Goal: Entertainment & Leisure: Consume media (video, audio)

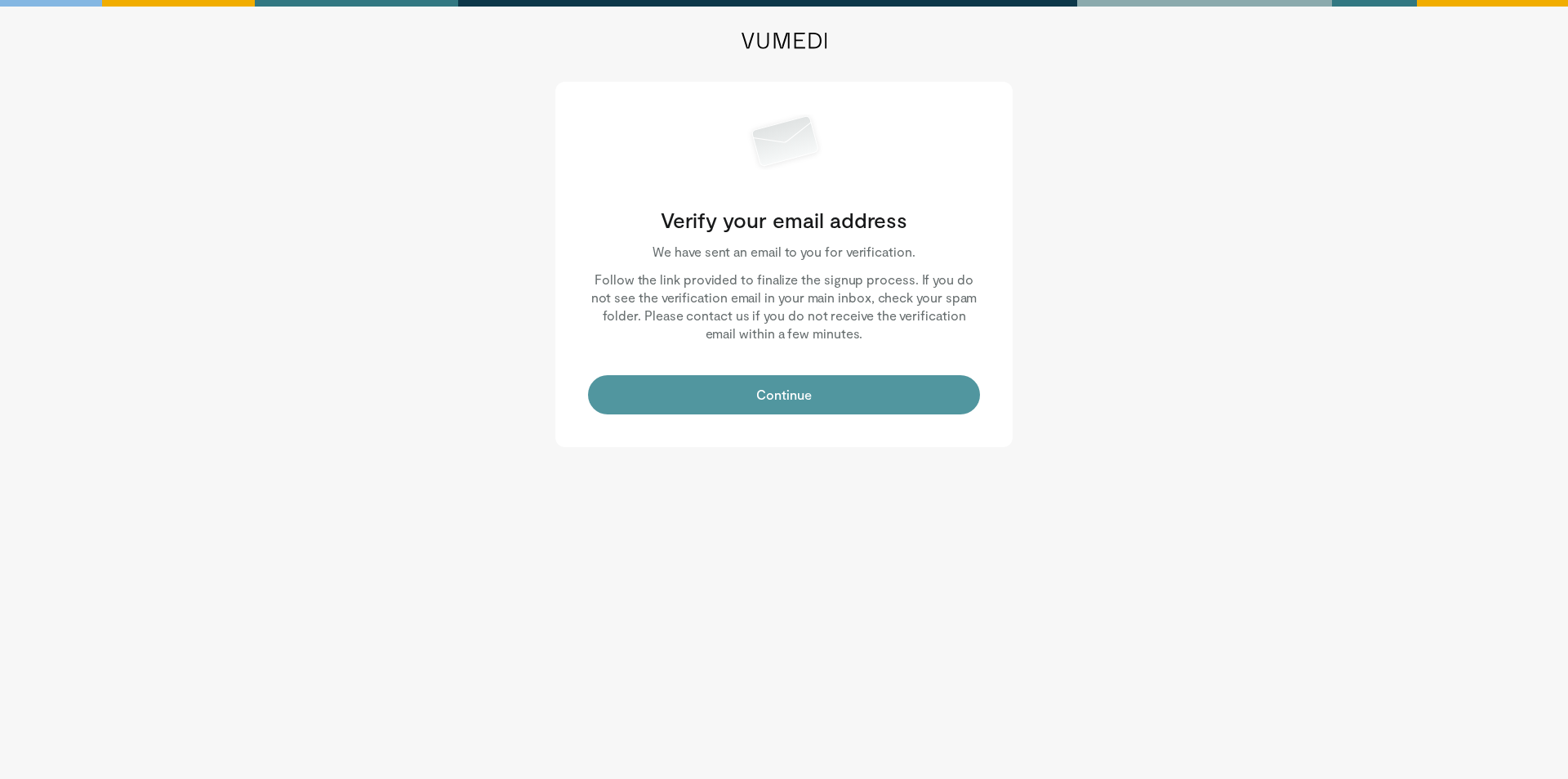
click at [822, 407] on button "Continue" at bounding box center [784, 395] width 392 height 39
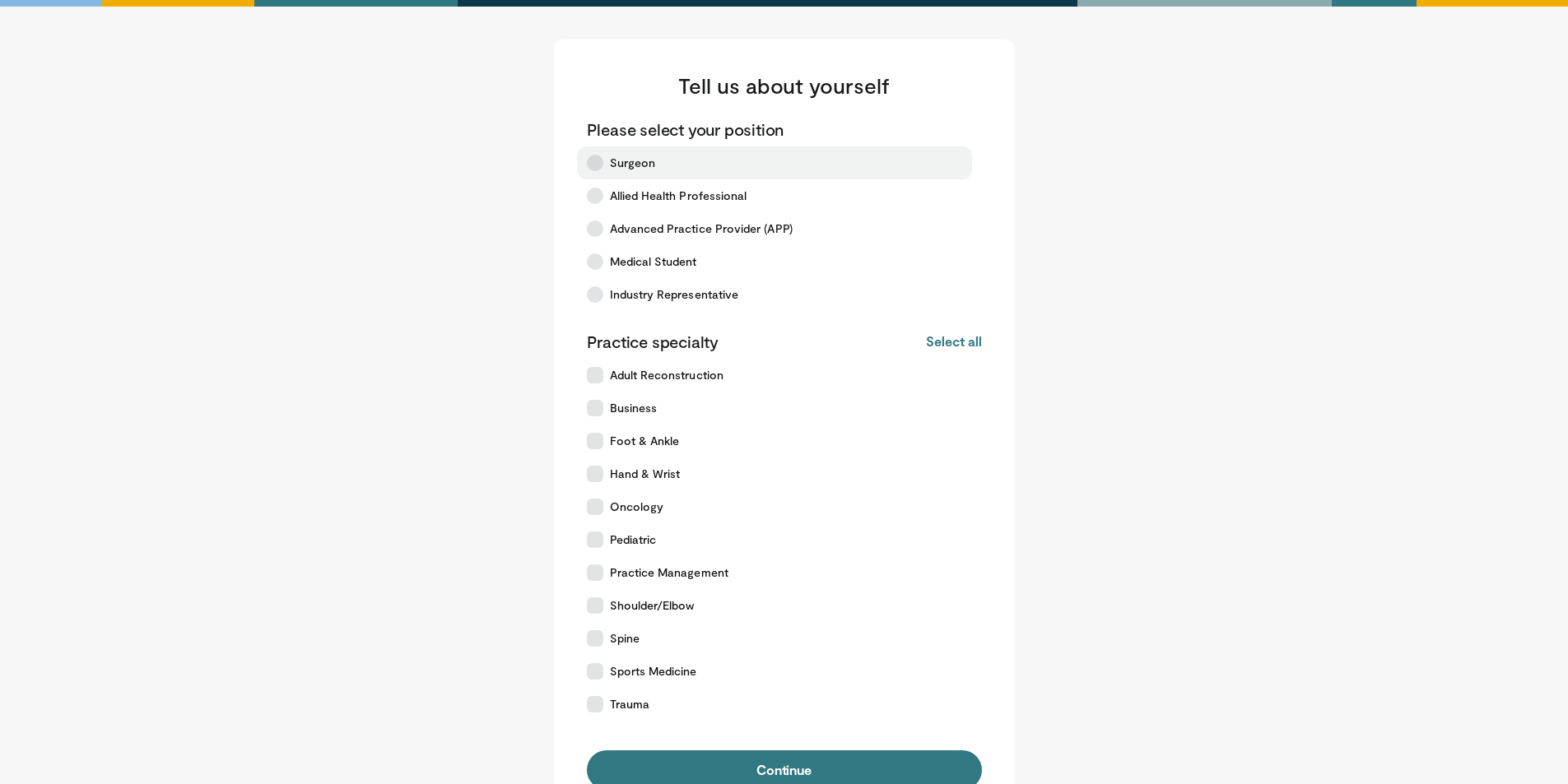
click at [810, 157] on label "Surgeon" at bounding box center [775, 163] width 395 height 33
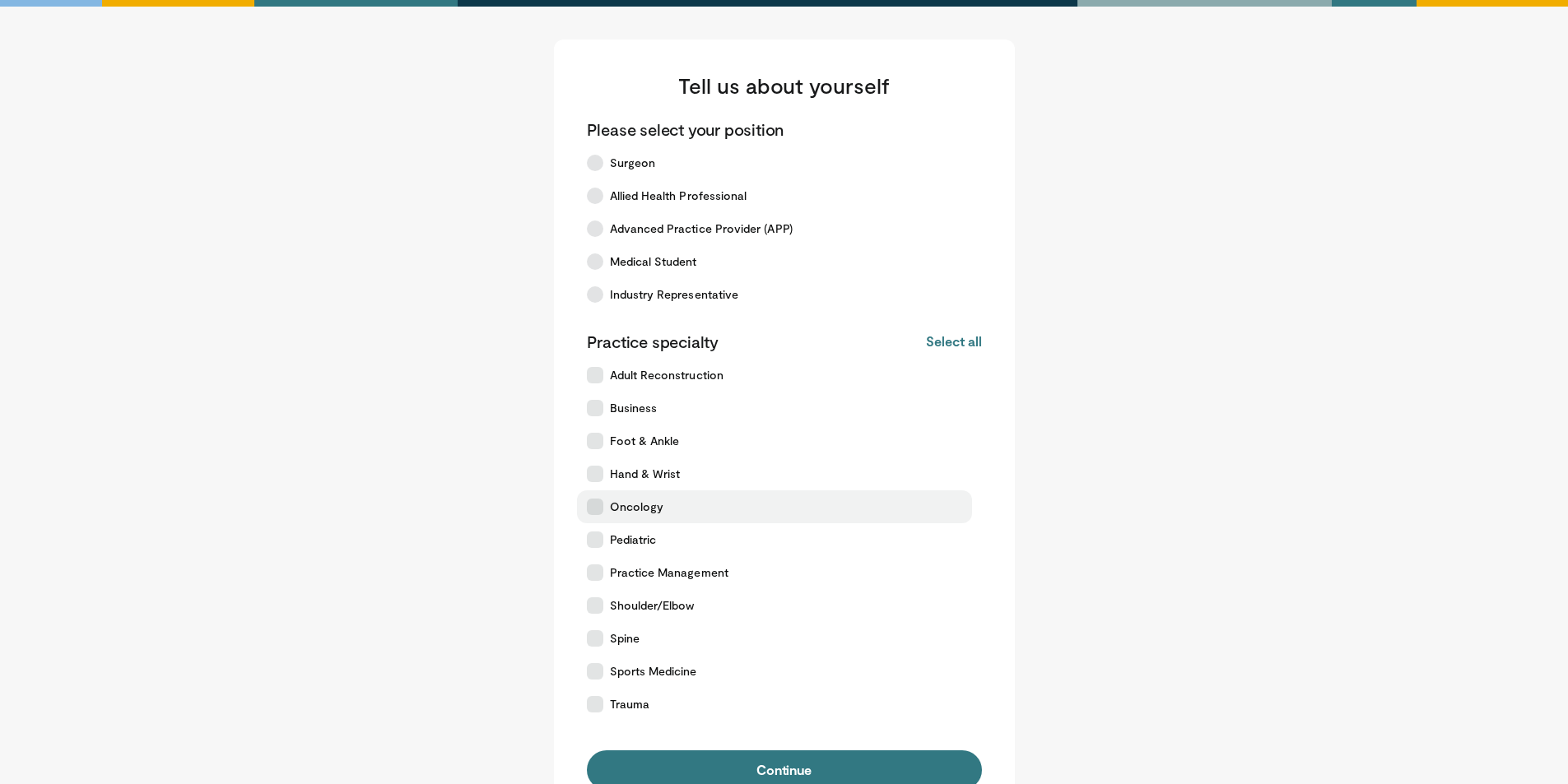
scroll to position [82, 0]
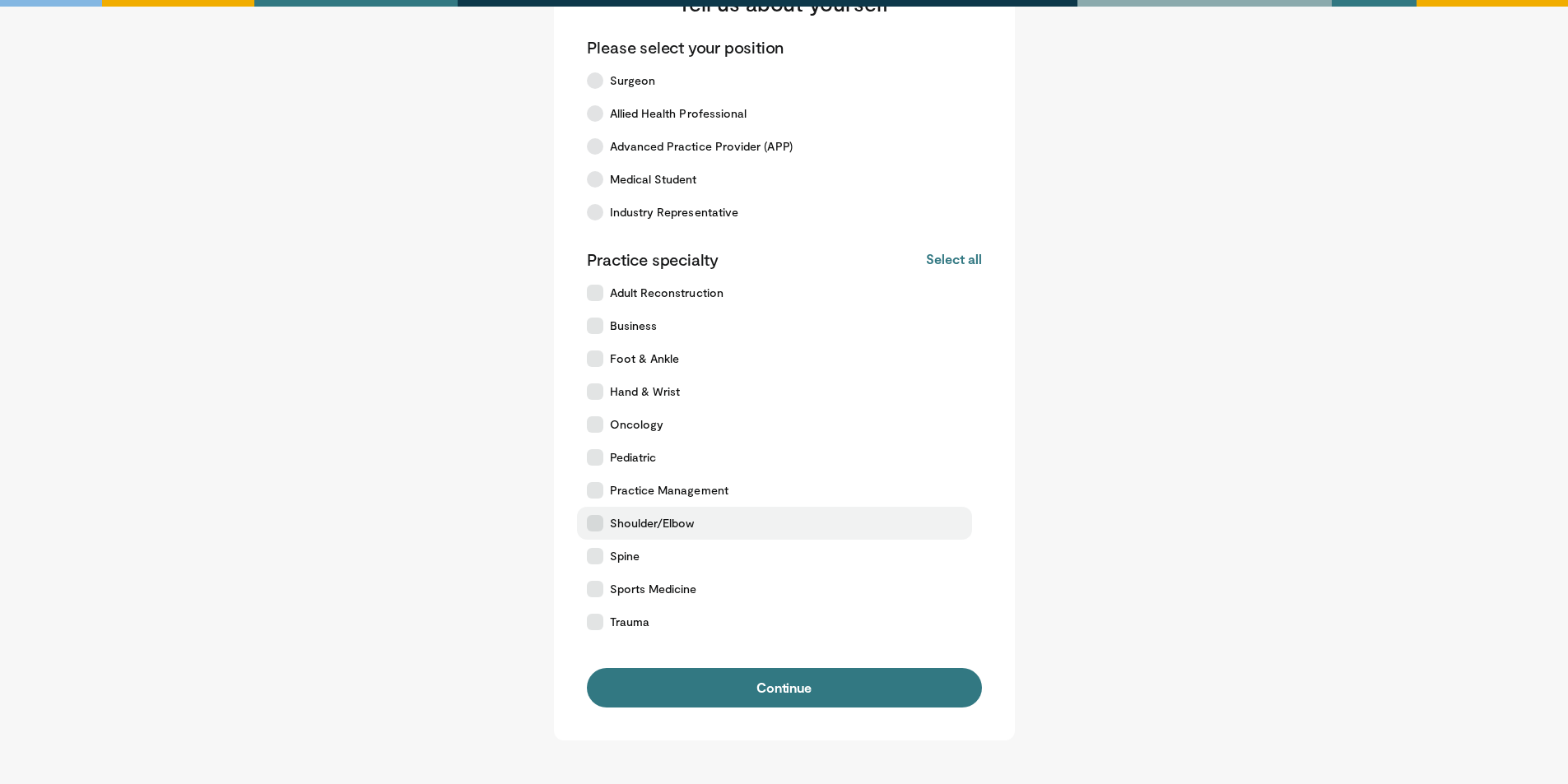
click at [731, 520] on label "Shoulder/Elbow" at bounding box center [775, 522] width 395 height 33
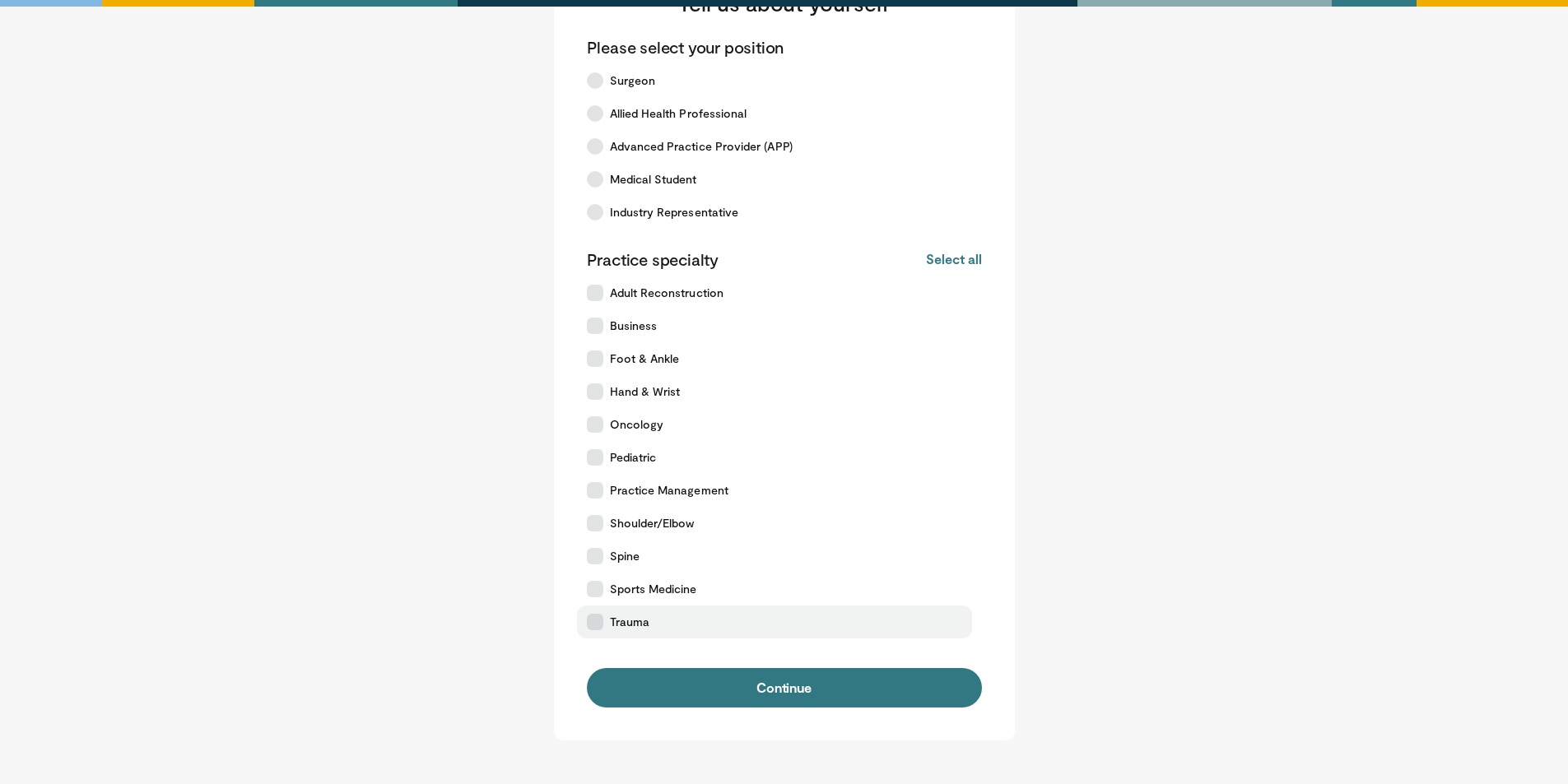
click at [646, 622] on span "Trauma" at bounding box center [630, 621] width 40 height 17
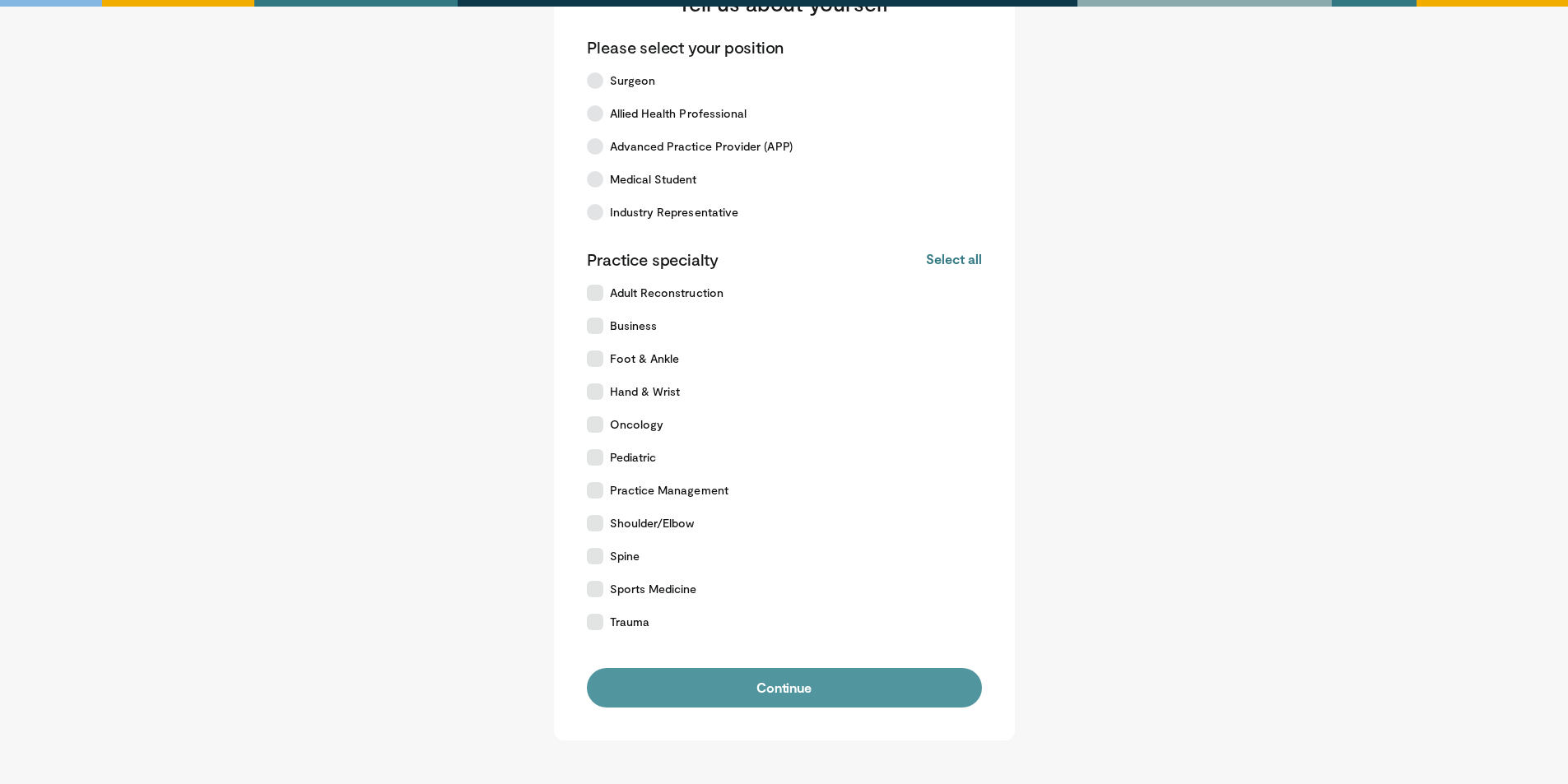
click at [704, 697] on button "Continue" at bounding box center [784, 688] width 395 height 40
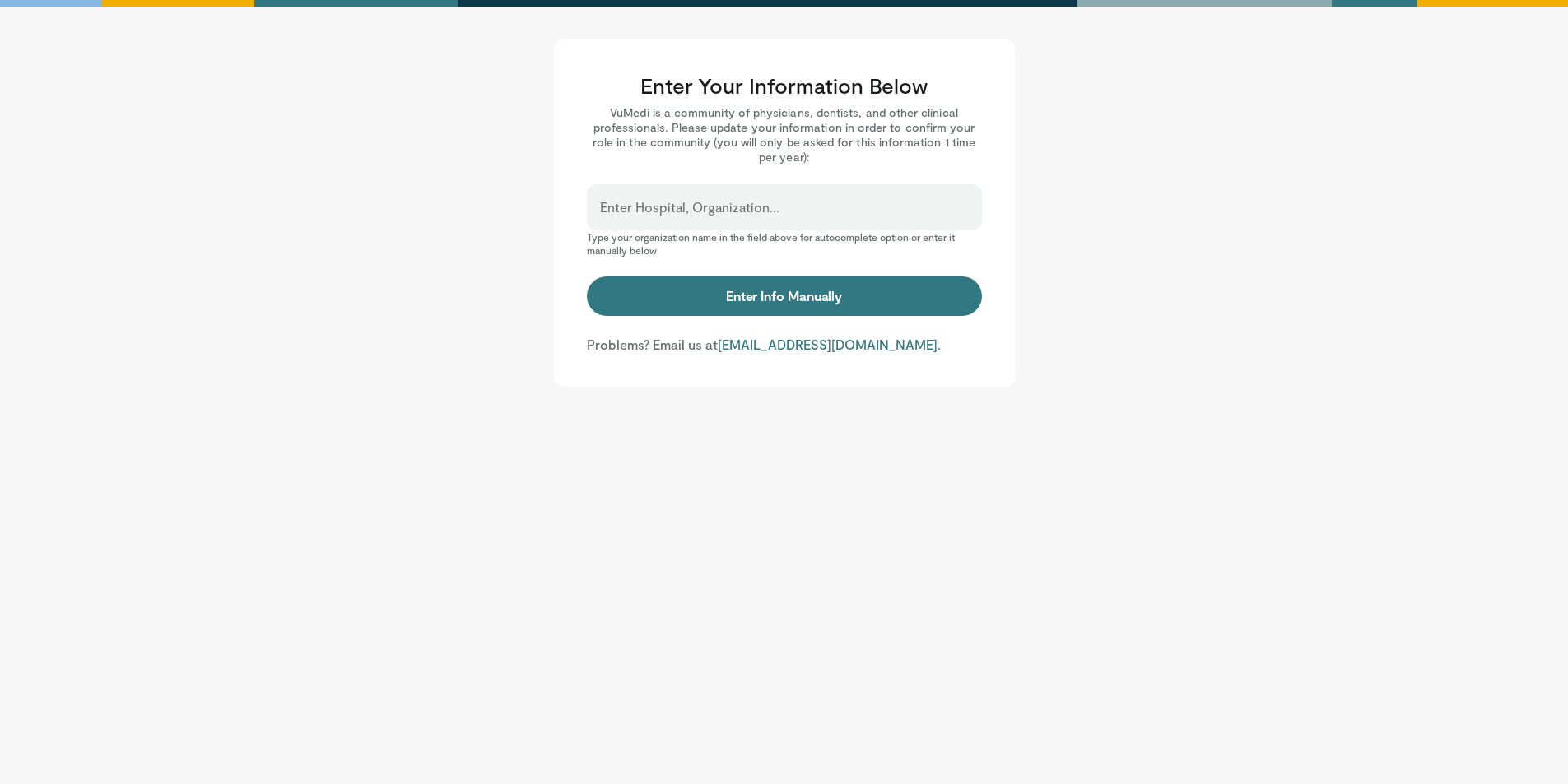
click at [661, 196] on label "Enter Hospital, Organization..." at bounding box center [689, 207] width 180 height 33
click at [661, 205] on input "Enter Hospital, Organization..." at bounding box center [784, 214] width 369 height 18
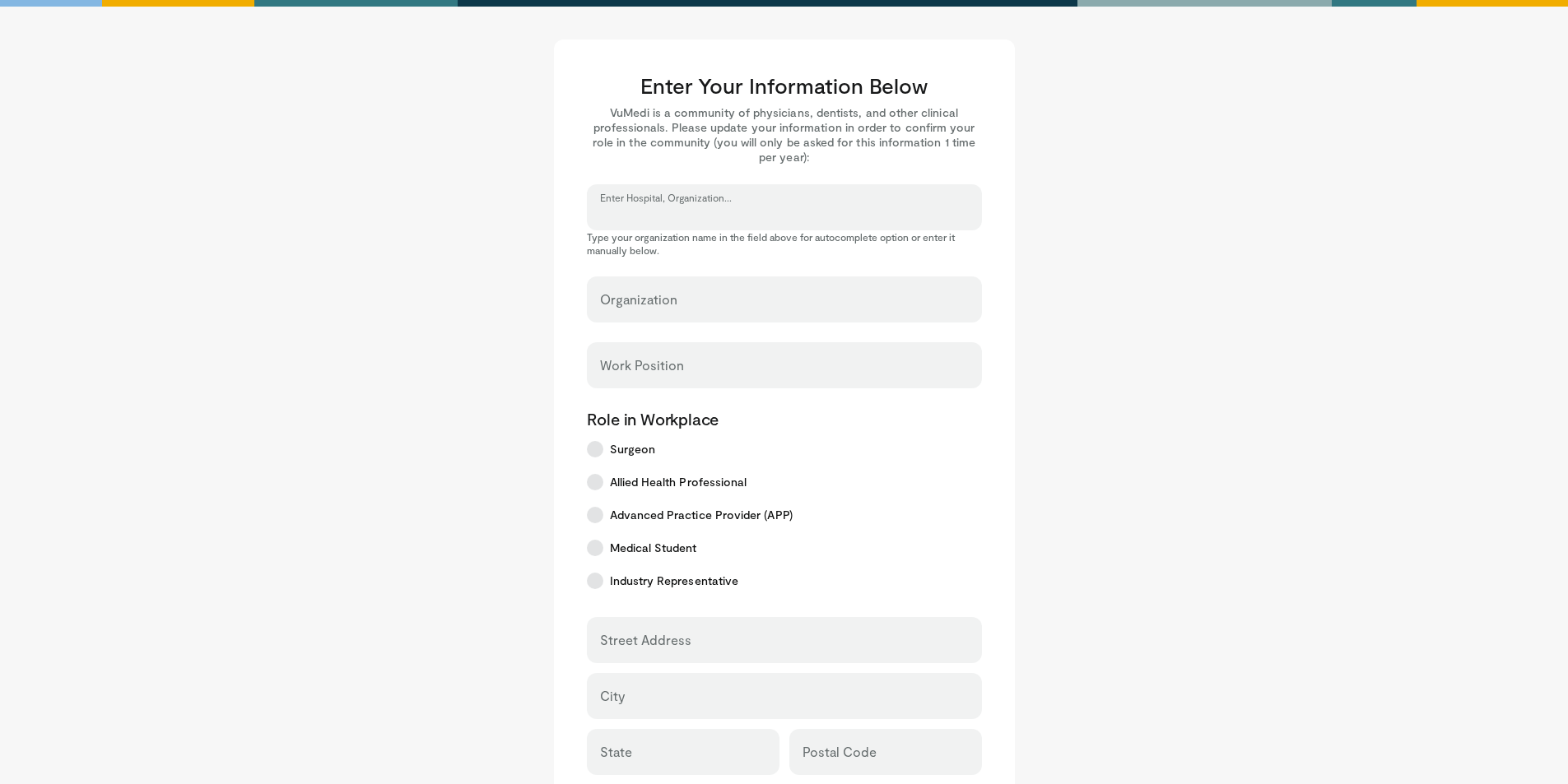
click at [665, 210] on input "Enter Hospital, Organization..." at bounding box center [784, 214] width 369 height 18
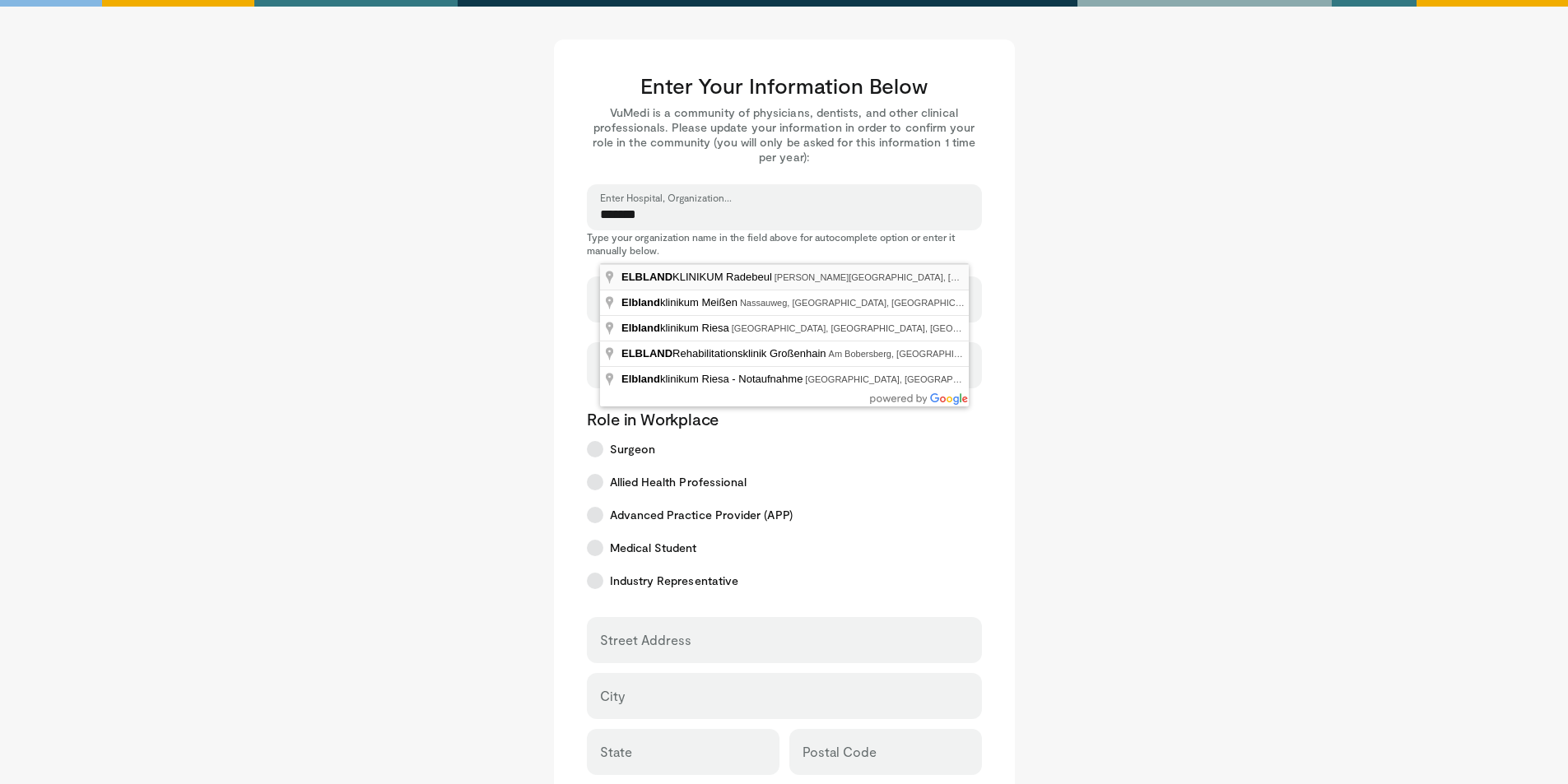
type input "**********"
select select "**"
type input "**********"
type input "********"
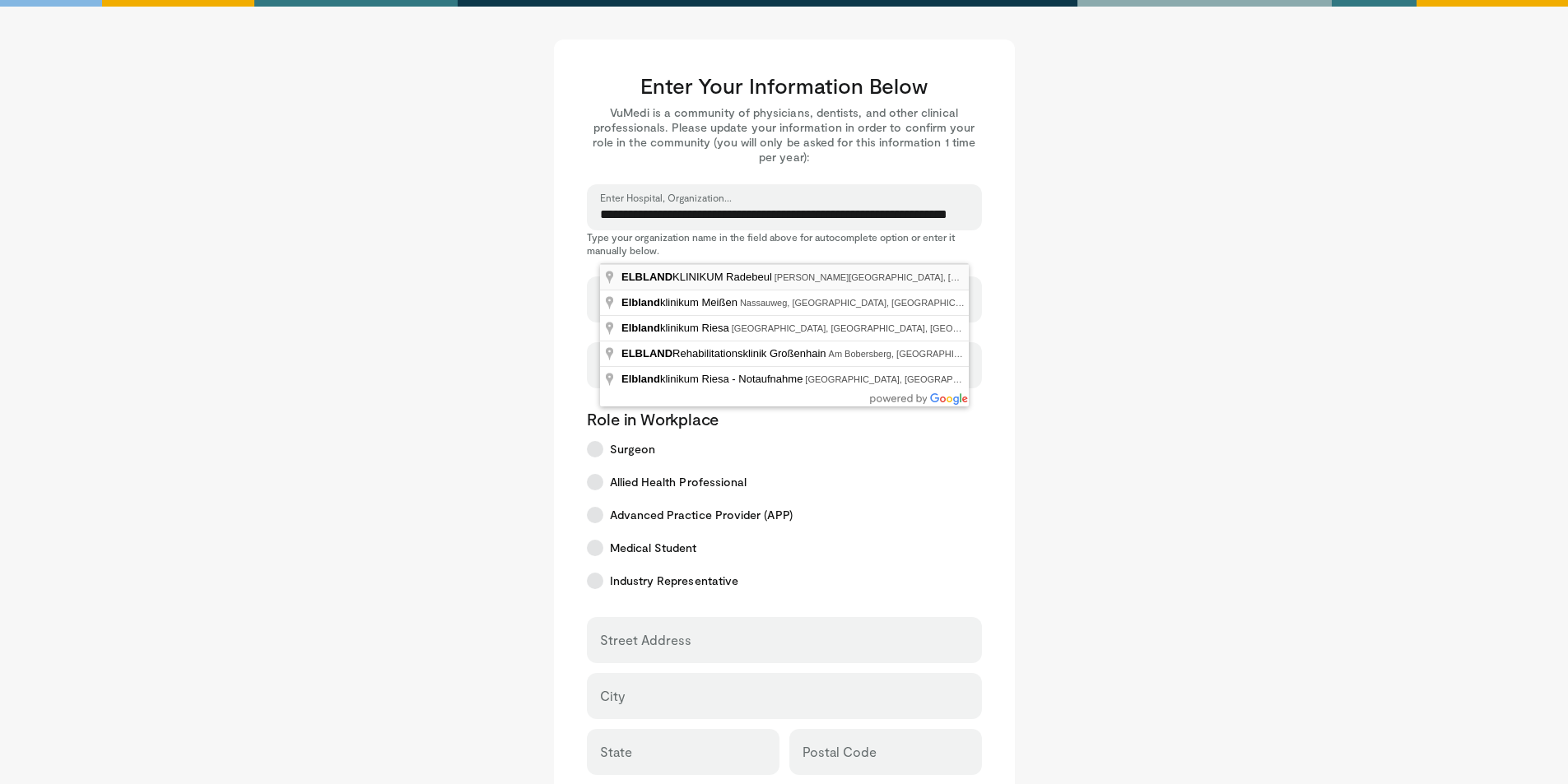
type input "*******"
type input "*****"
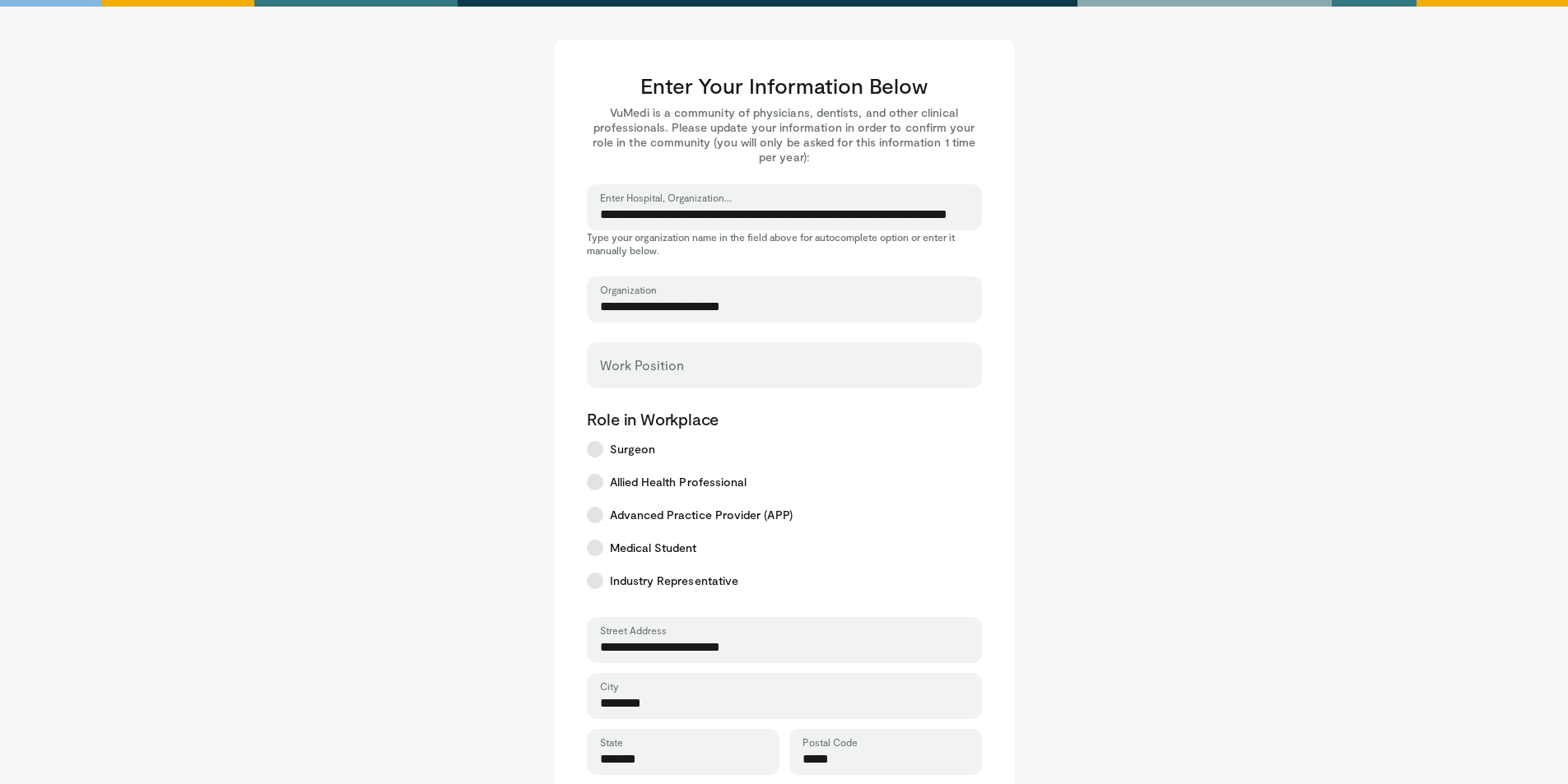
click at [727, 360] on div "Work Position" at bounding box center [784, 365] width 395 height 46
click at [696, 372] on input "Work Position" at bounding box center [784, 373] width 369 height 18
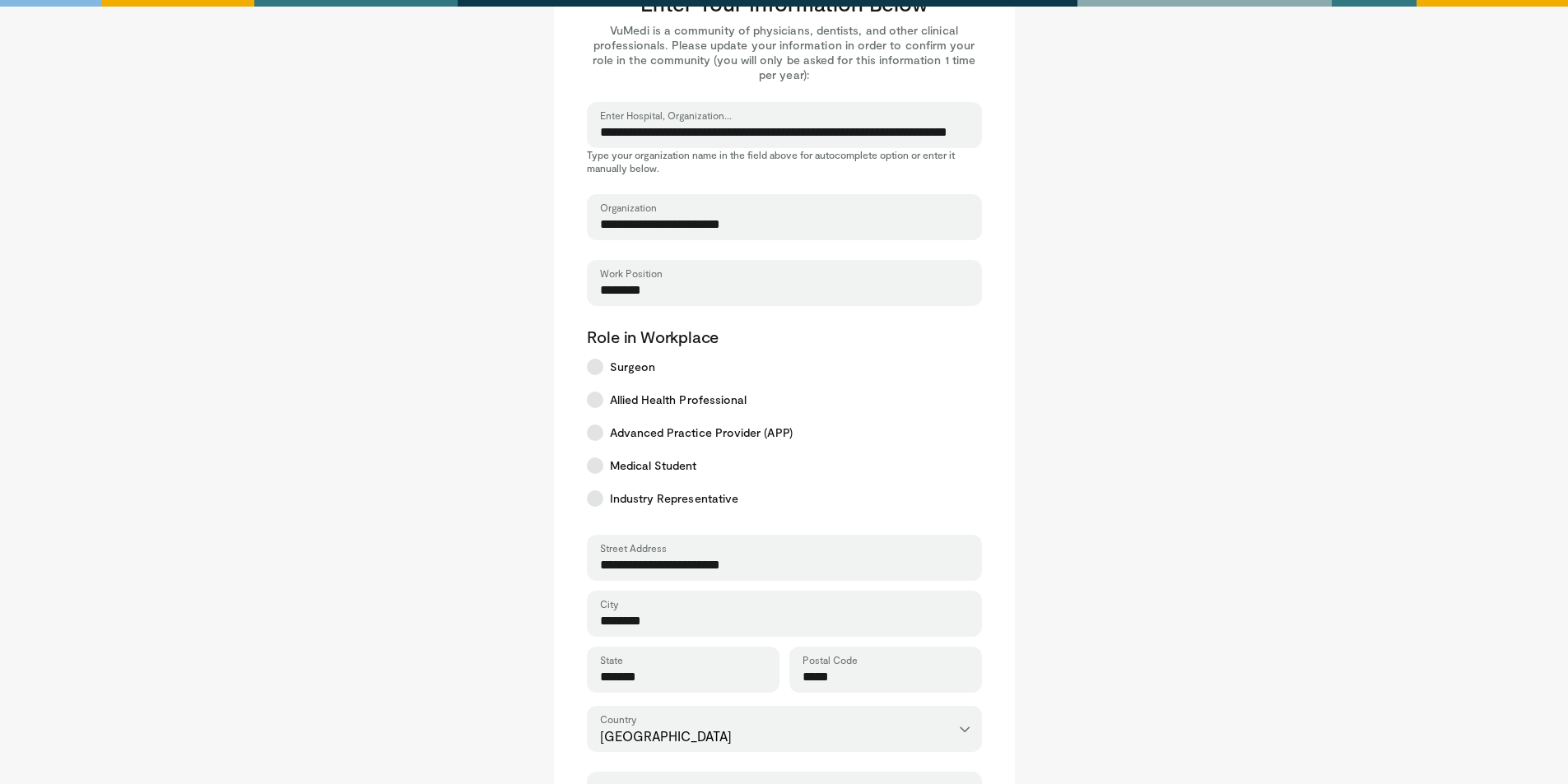
scroll to position [329, 0]
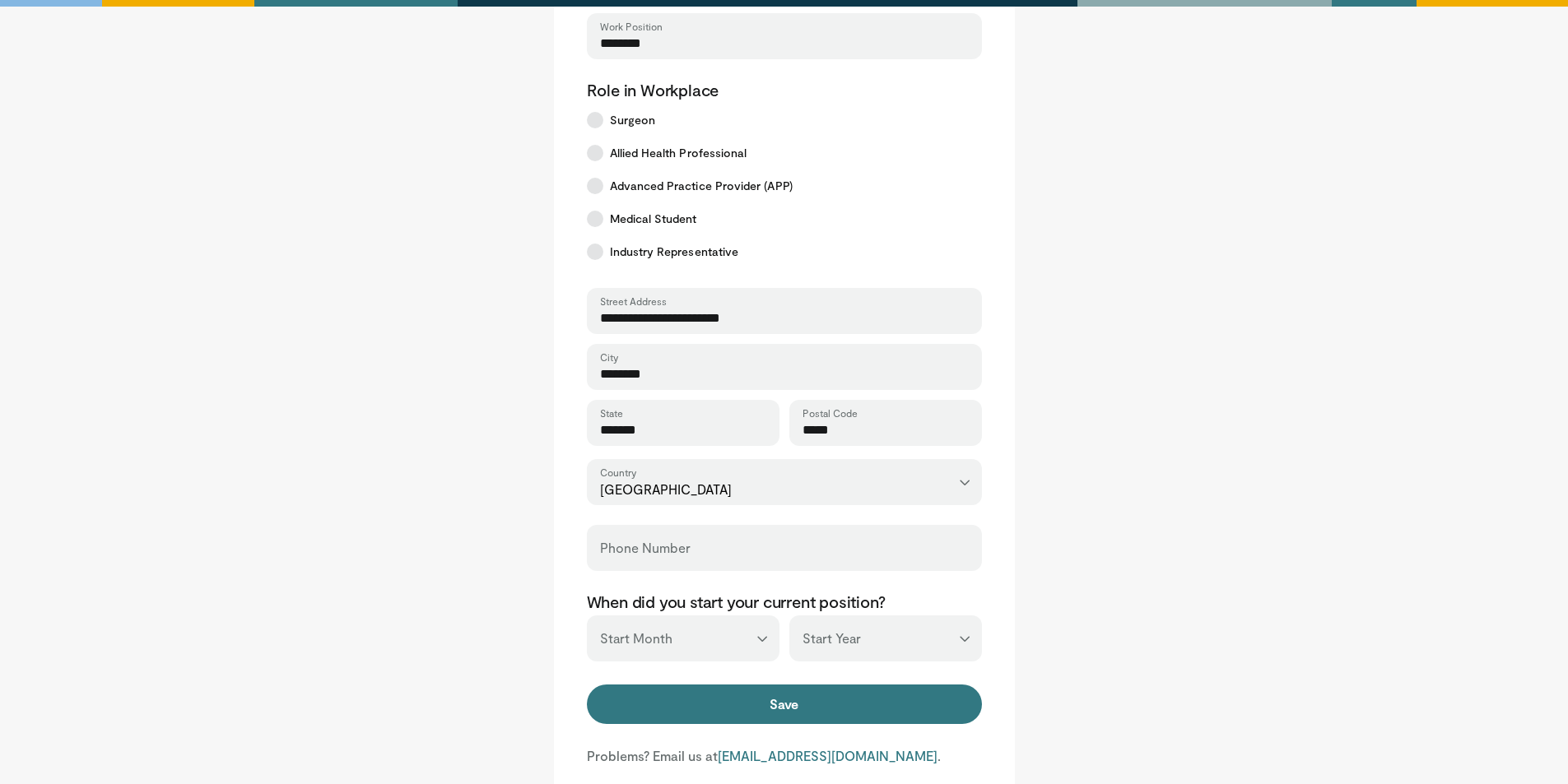
type input "********"
click at [709, 560] on input "Phone Number" at bounding box center [784, 555] width 369 height 18
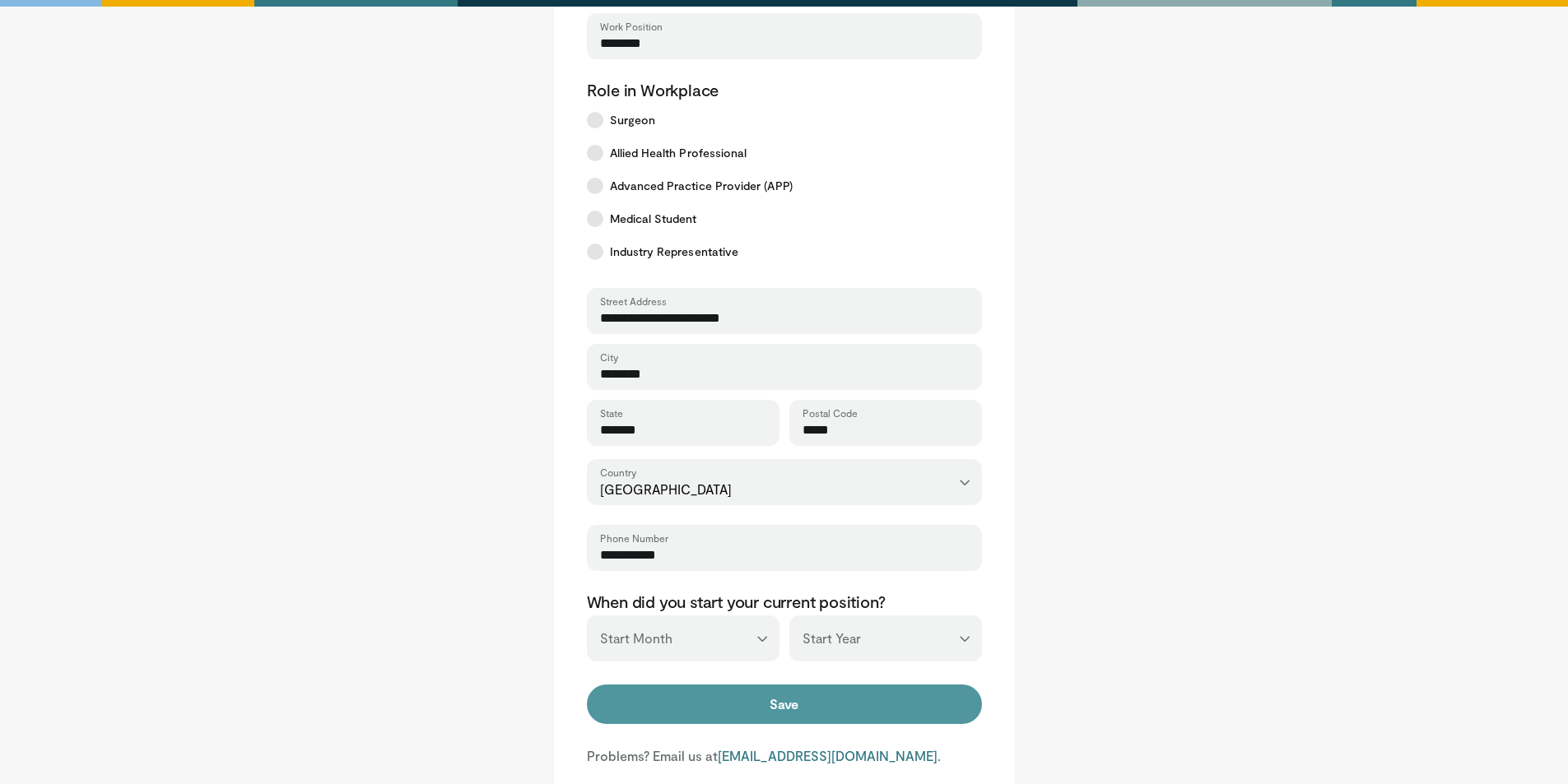
scroll to position [411, 0]
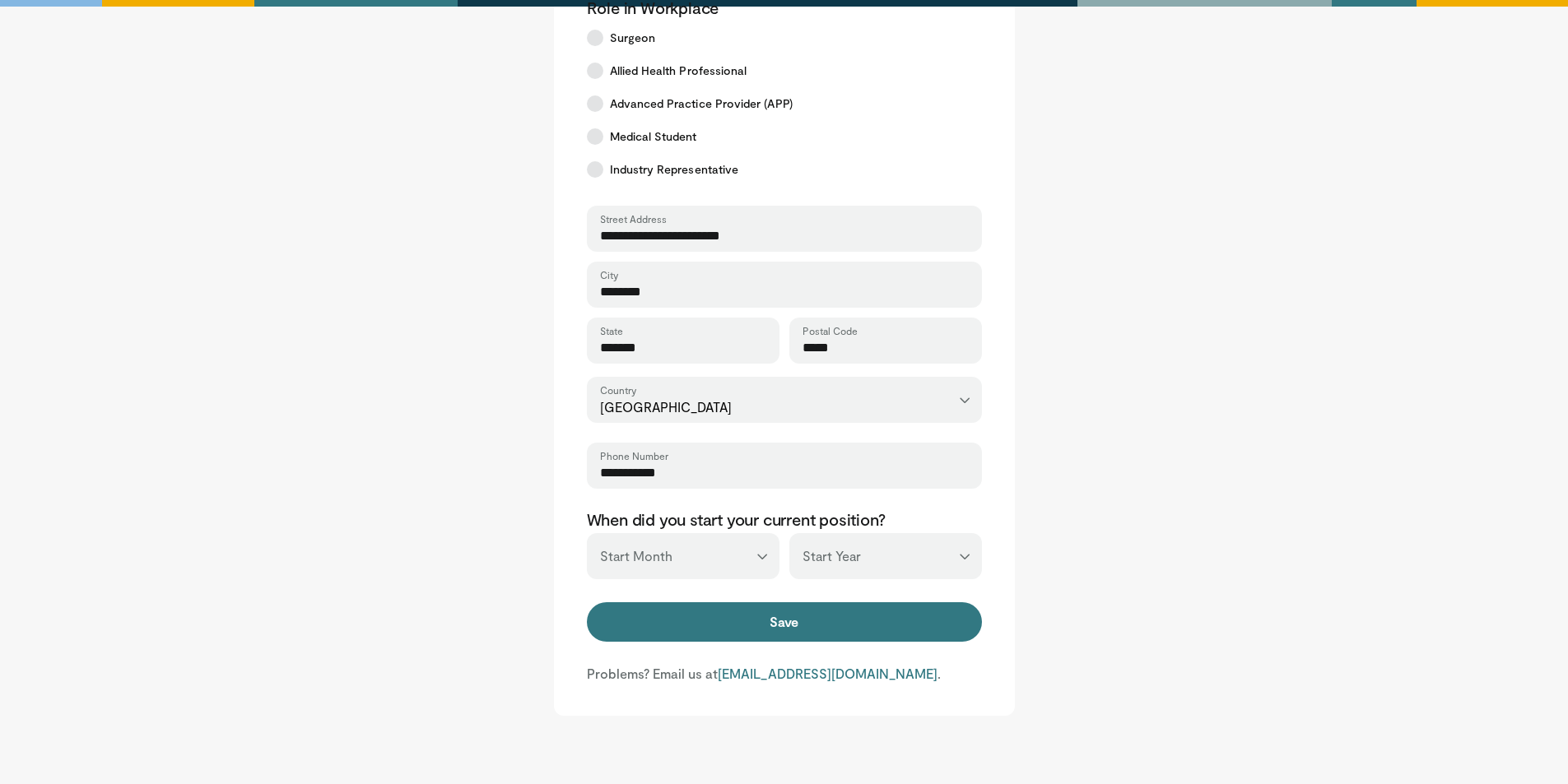
type input "**********"
click at [694, 561] on select "*** ******* ******** ***** ***** *** **** **** ****** ********* ******* *******…" at bounding box center [683, 556] width 192 height 46
select select "*"
click at [587, 533] on select "*** ******* ******** ***** ***** *** **** **** ****** ********* ******* *******…" at bounding box center [683, 556] width 192 height 46
click at [877, 568] on select "*** **** **** **** **** **** **** **** **** **** **** **** **** **** **** **** …" at bounding box center [886, 556] width 192 height 46
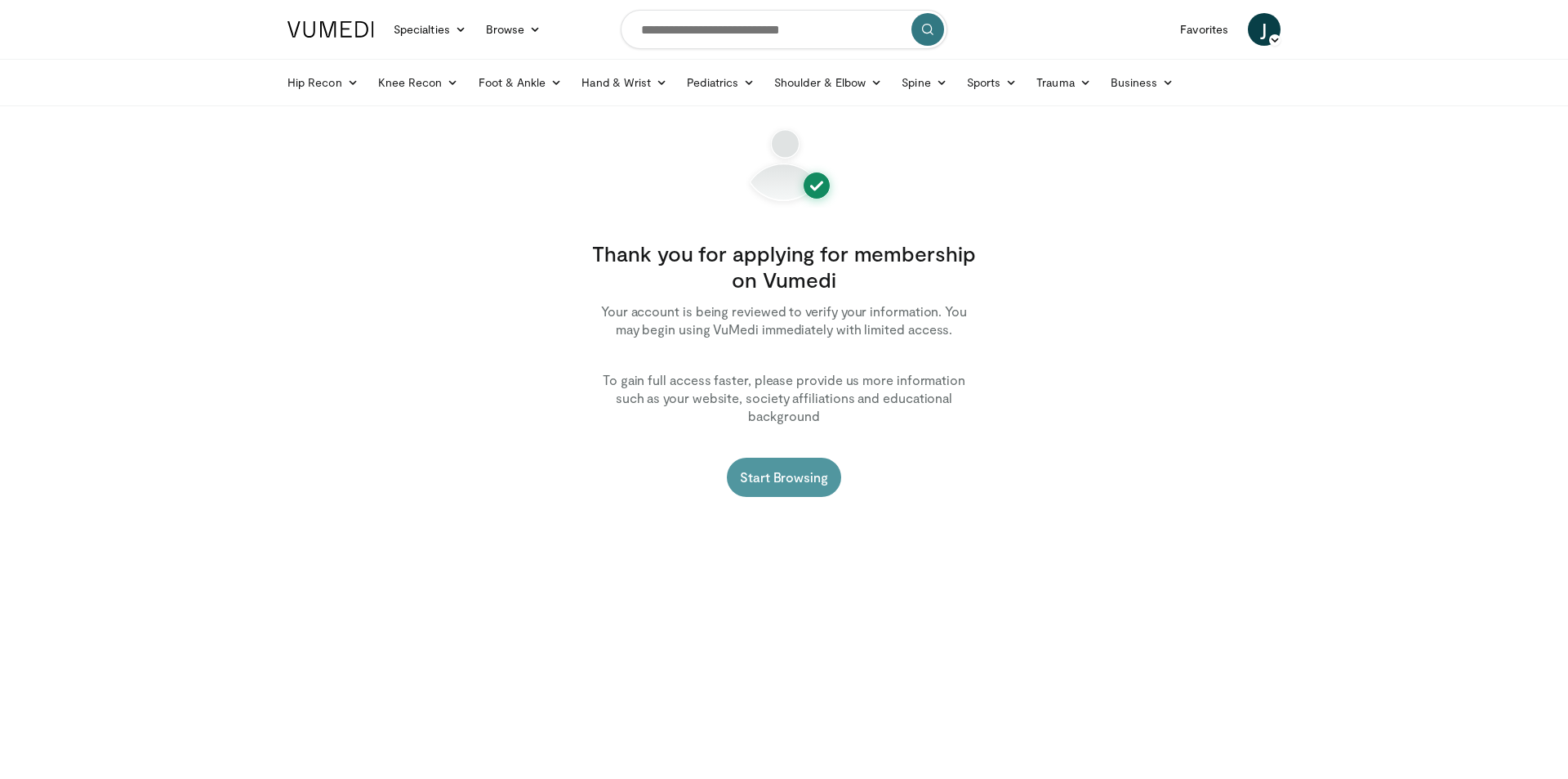
click at [776, 466] on link "Start Browsing" at bounding box center [784, 478] width 114 height 39
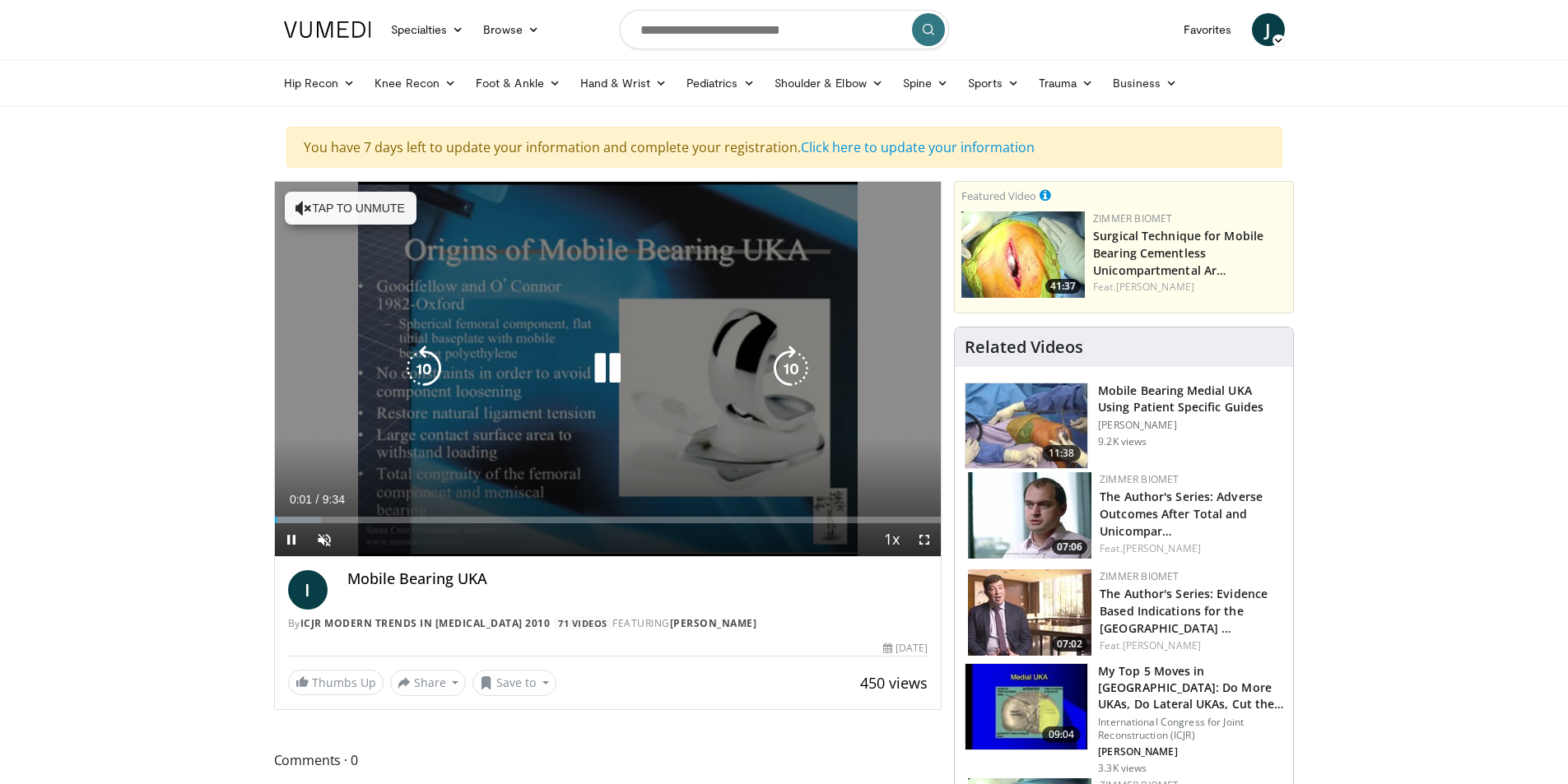
click at [609, 363] on icon "Video Player" at bounding box center [607, 369] width 46 height 46
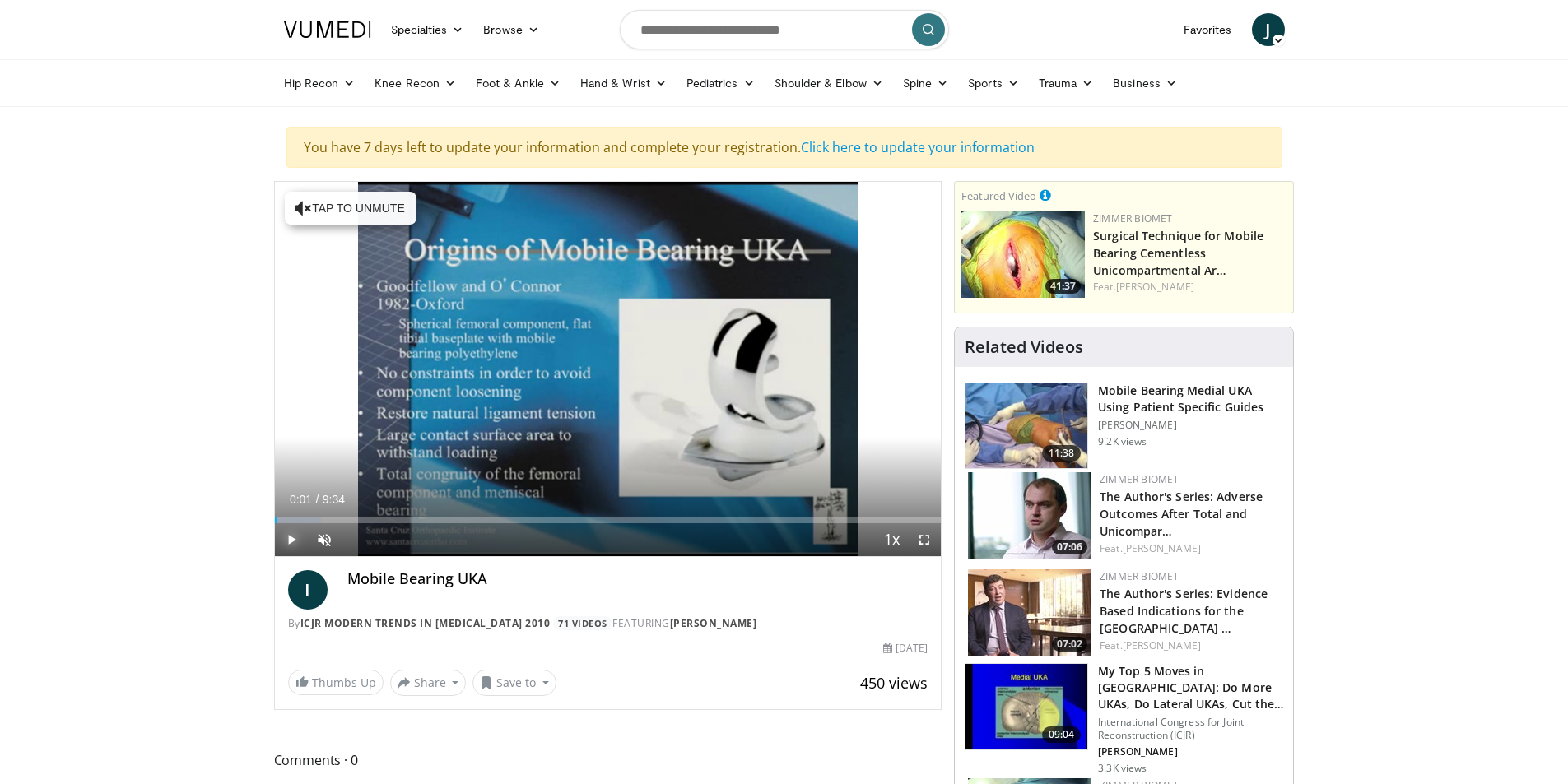
click at [285, 536] on span "Video Player" at bounding box center [291, 539] width 33 height 33
click at [294, 535] on span "Video Player" at bounding box center [291, 539] width 33 height 33
click at [298, 530] on span "Video Player" at bounding box center [291, 539] width 33 height 33
click at [310, 523] on span "Video Player" at bounding box center [323, 539] width 33 height 33
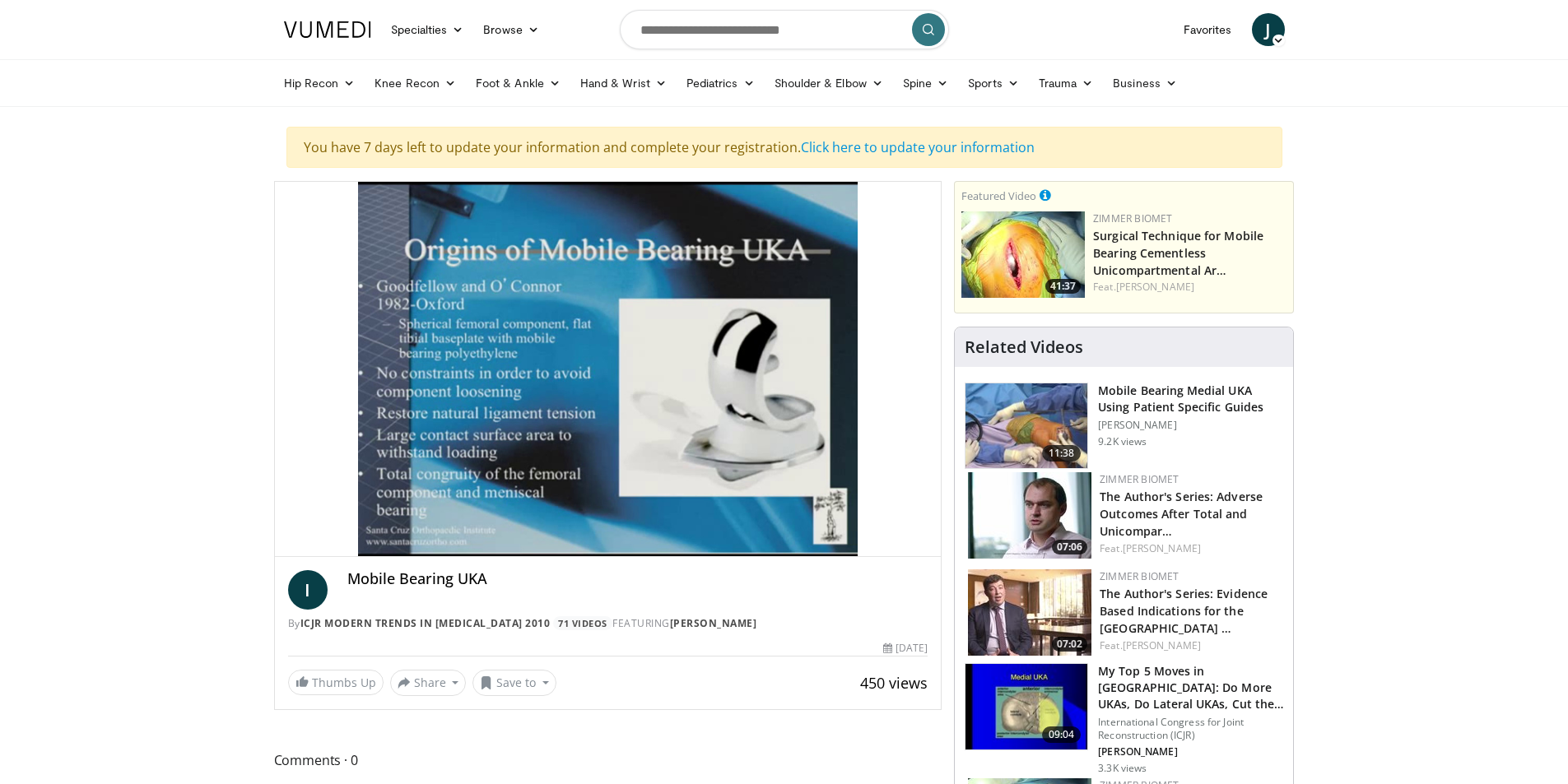
click at [332, 521] on div "Progress Bar" at bounding box center [333, 519] width 2 height 7
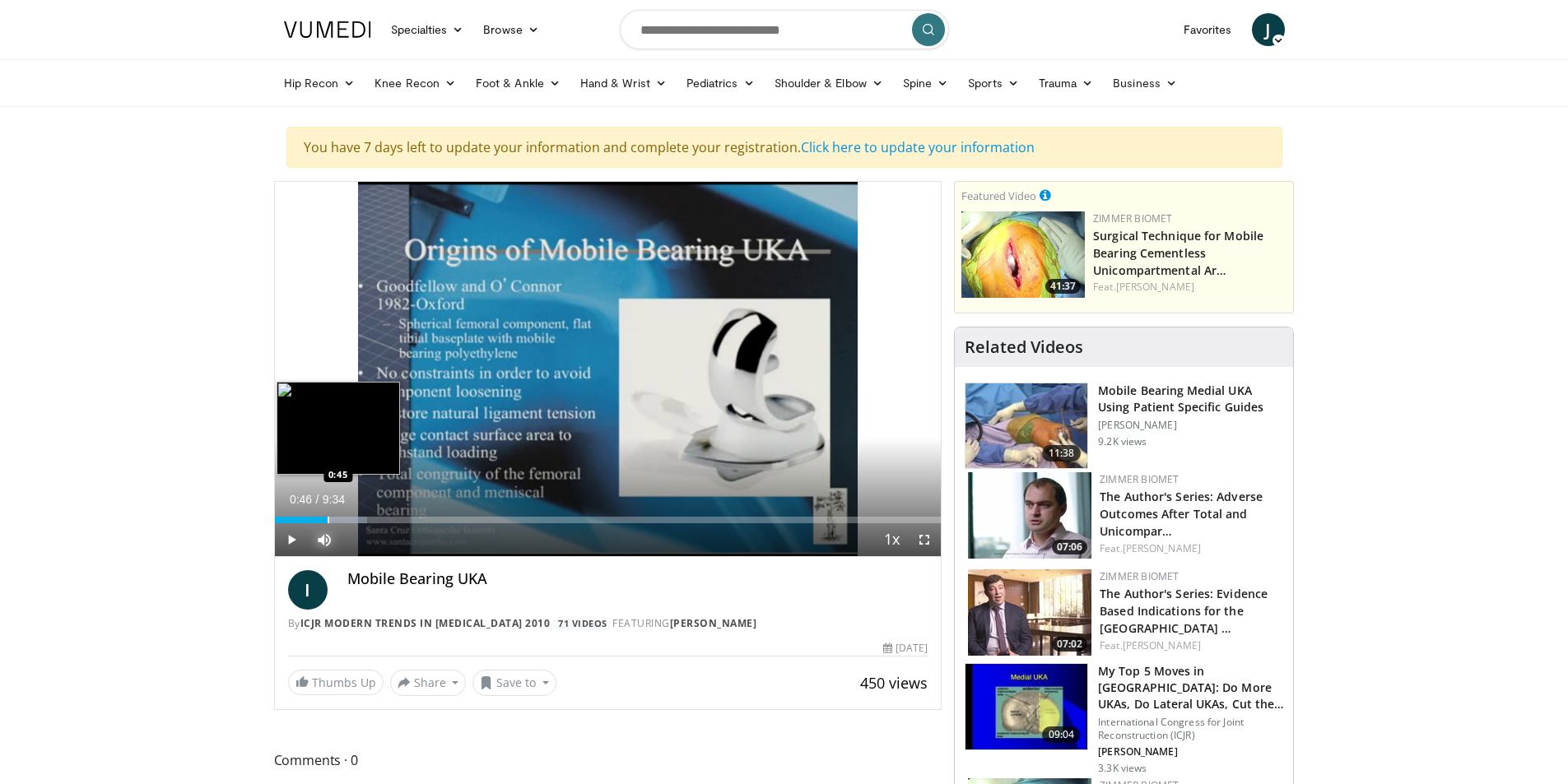
click at [327, 521] on div "Progress Bar" at bounding box center [328, 519] width 2 height 7
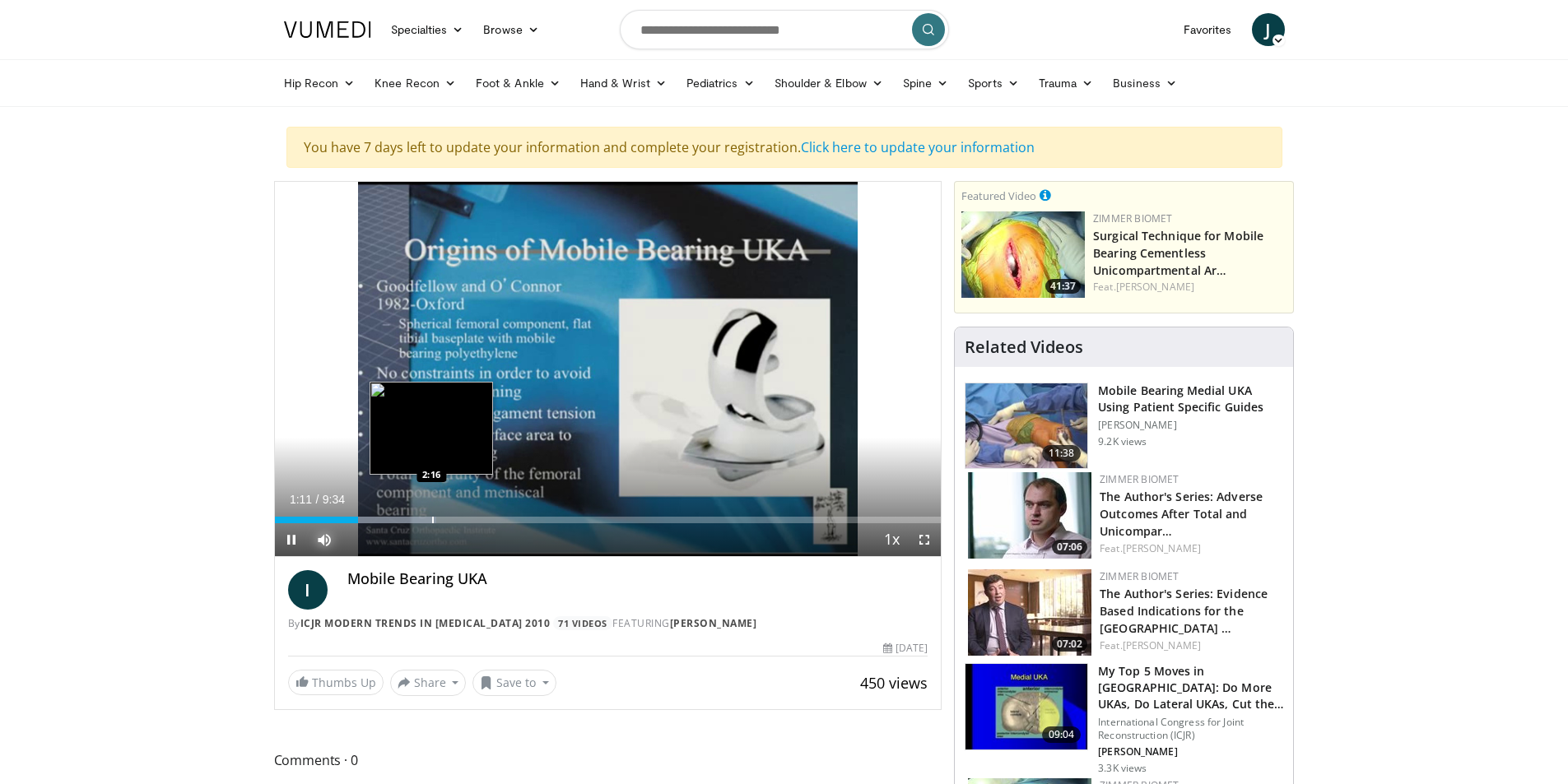
click at [431, 512] on div "Loaded : 24.30% 1:11 2:16" at bounding box center [608, 515] width 666 height 16
click at [469, 517] on div "Progress Bar" at bounding box center [471, 519] width 114 height 7
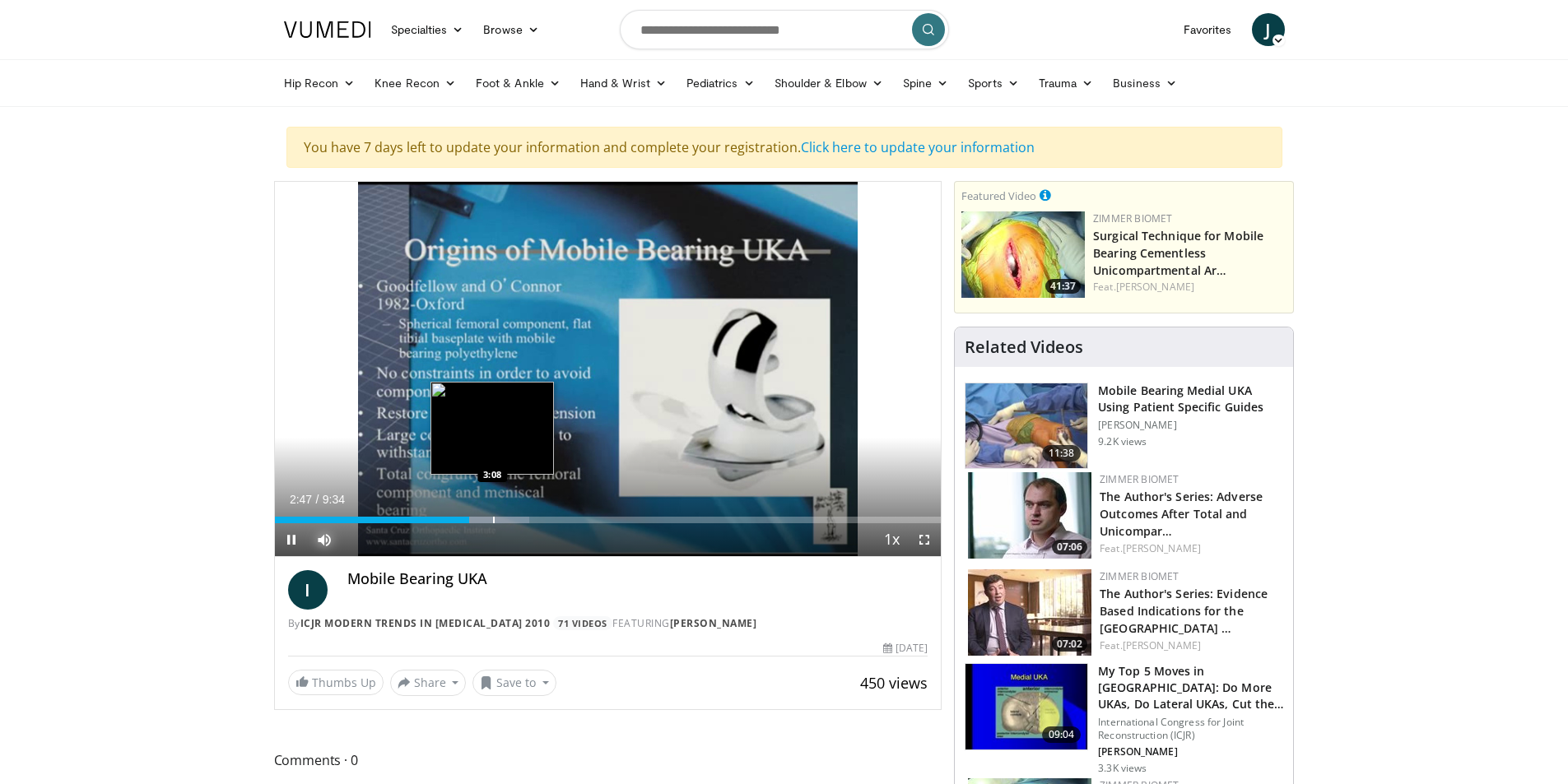
click at [493, 519] on div "Progress Bar" at bounding box center [494, 519] width 2 height 7
click at [506, 519] on div "Progress Bar" at bounding box center [507, 519] width 2 height 7
click at [524, 520] on div "Progress Bar" at bounding box center [525, 519] width 2 height 7
click at [548, 520] on div "Loaded : 45.14% 3:35 3:49" at bounding box center [608, 519] width 666 height 7
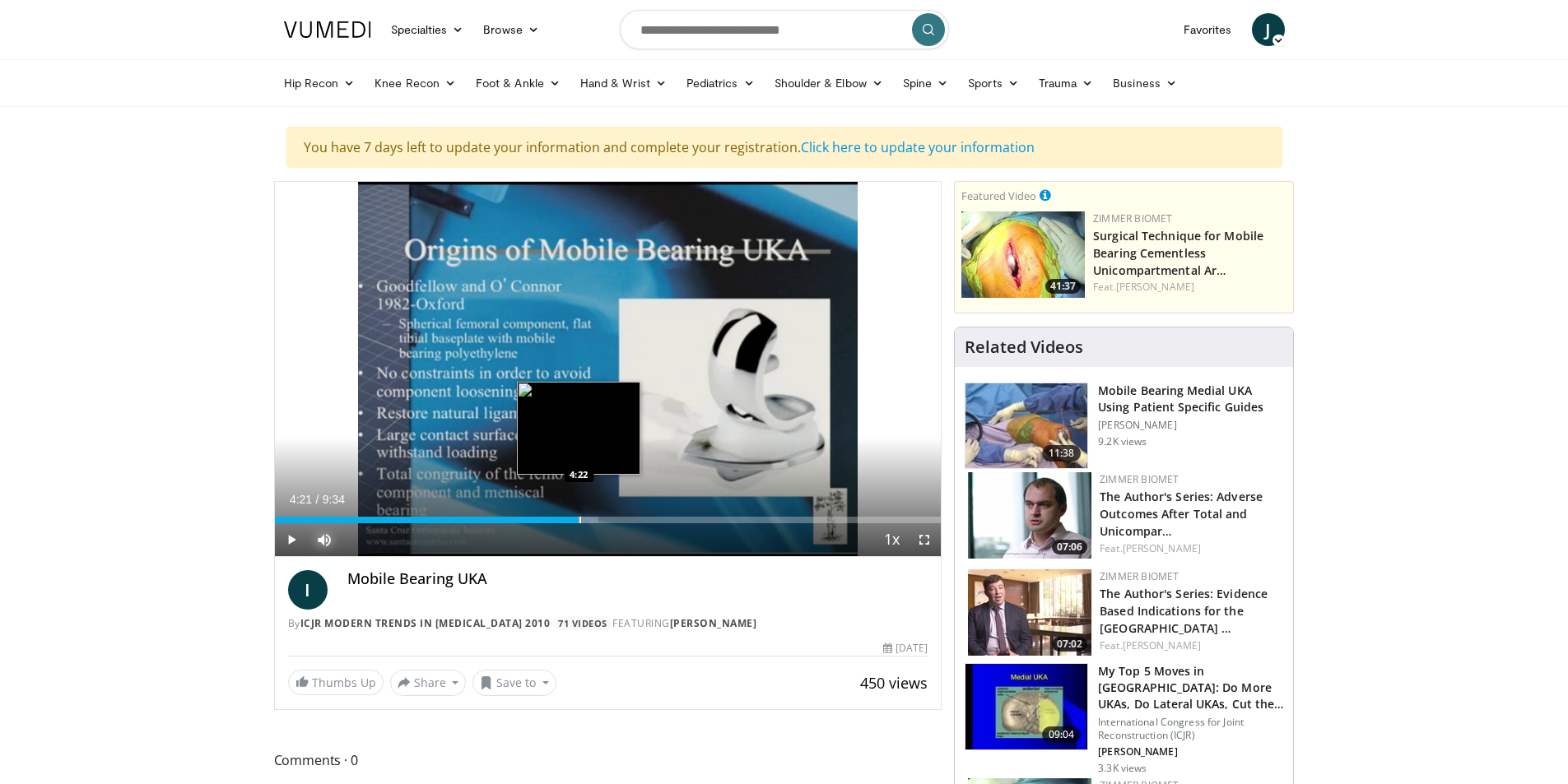
click at [579, 522] on div "Progress Bar" at bounding box center [580, 519] width 2 height 7
click at [608, 521] on div "Progress Bar" at bounding box center [609, 519] width 2 height 7
click at [633, 520] on div "Progress Bar" at bounding box center [632, 519] width 2 height 7
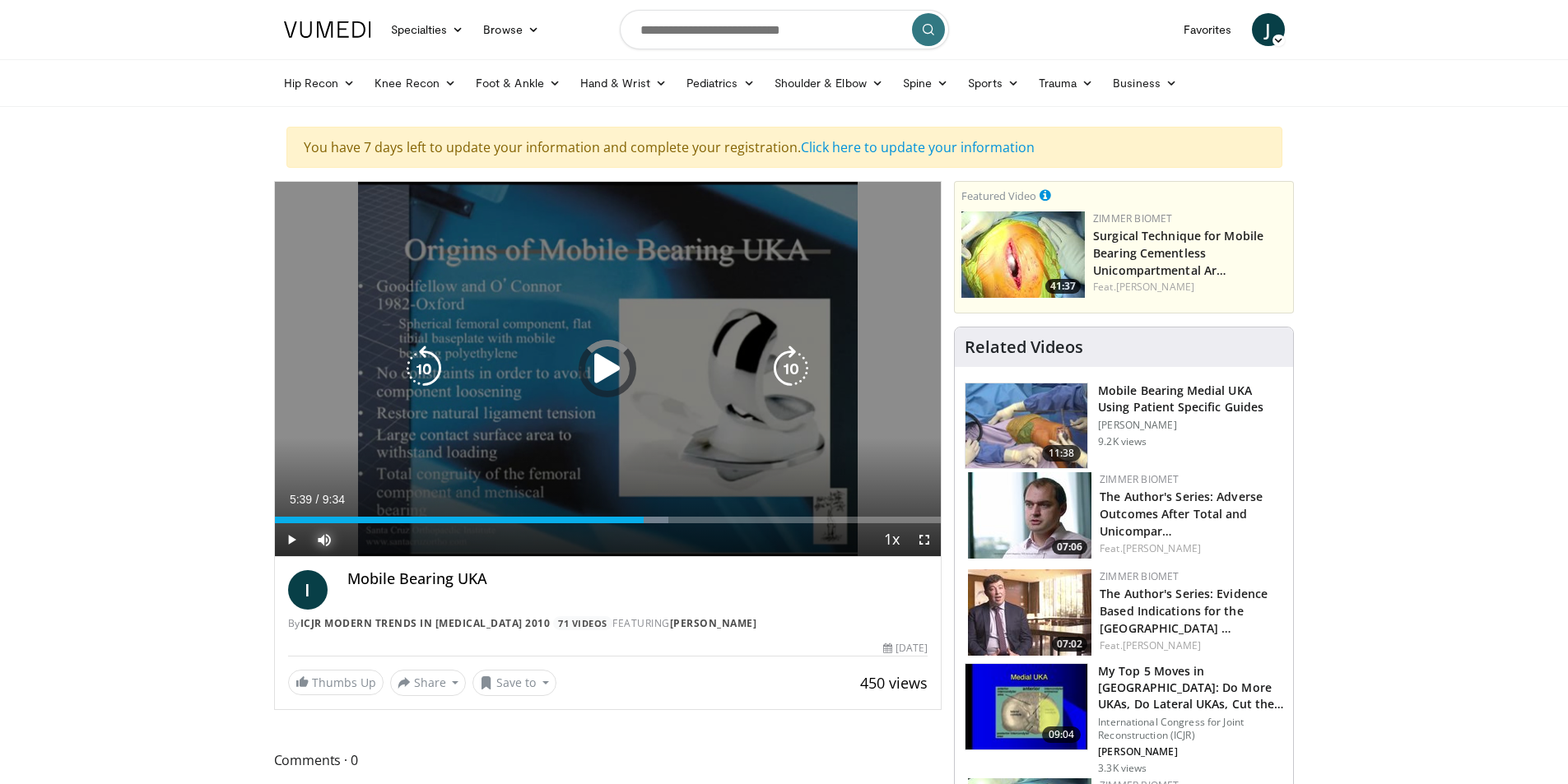
drag, startPoint x: 668, startPoint y: 520, endPoint x: 678, endPoint y: 520, distance: 10.0
click at [0, 0] on div "Progress Bar" at bounding box center [0, 0] width 0 height 0
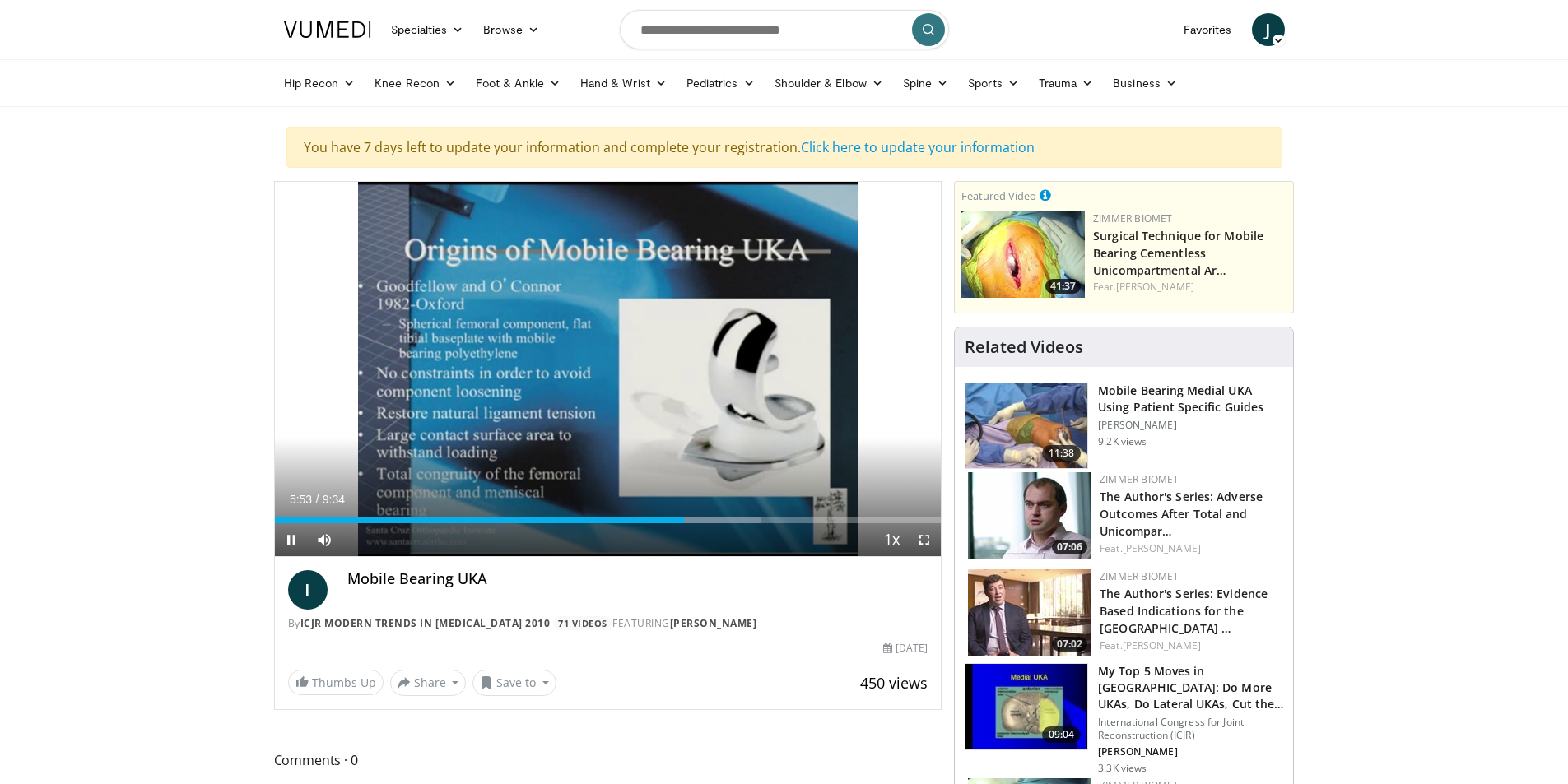
click at [691, 527] on div "Current Time 5:53 / Duration 9:34 Pause Skip Backward Skip Forward Mute 0% Load…" at bounding box center [608, 539] width 666 height 33
click at [692, 523] on div "Current Time 5:53 / Duration 9:34 Pause Skip Backward Skip Forward Mute 0% Load…" at bounding box center [608, 539] width 666 height 33
click at [700, 519] on div "Progress Bar" at bounding box center [701, 519] width 2 height 7
click at [723, 517] on div "Loaded : 72.93% 6:24 6:23" at bounding box center [608, 519] width 666 height 7
click at [746, 516] on div "Progress Bar" at bounding box center [745, 519] width 2 height 7
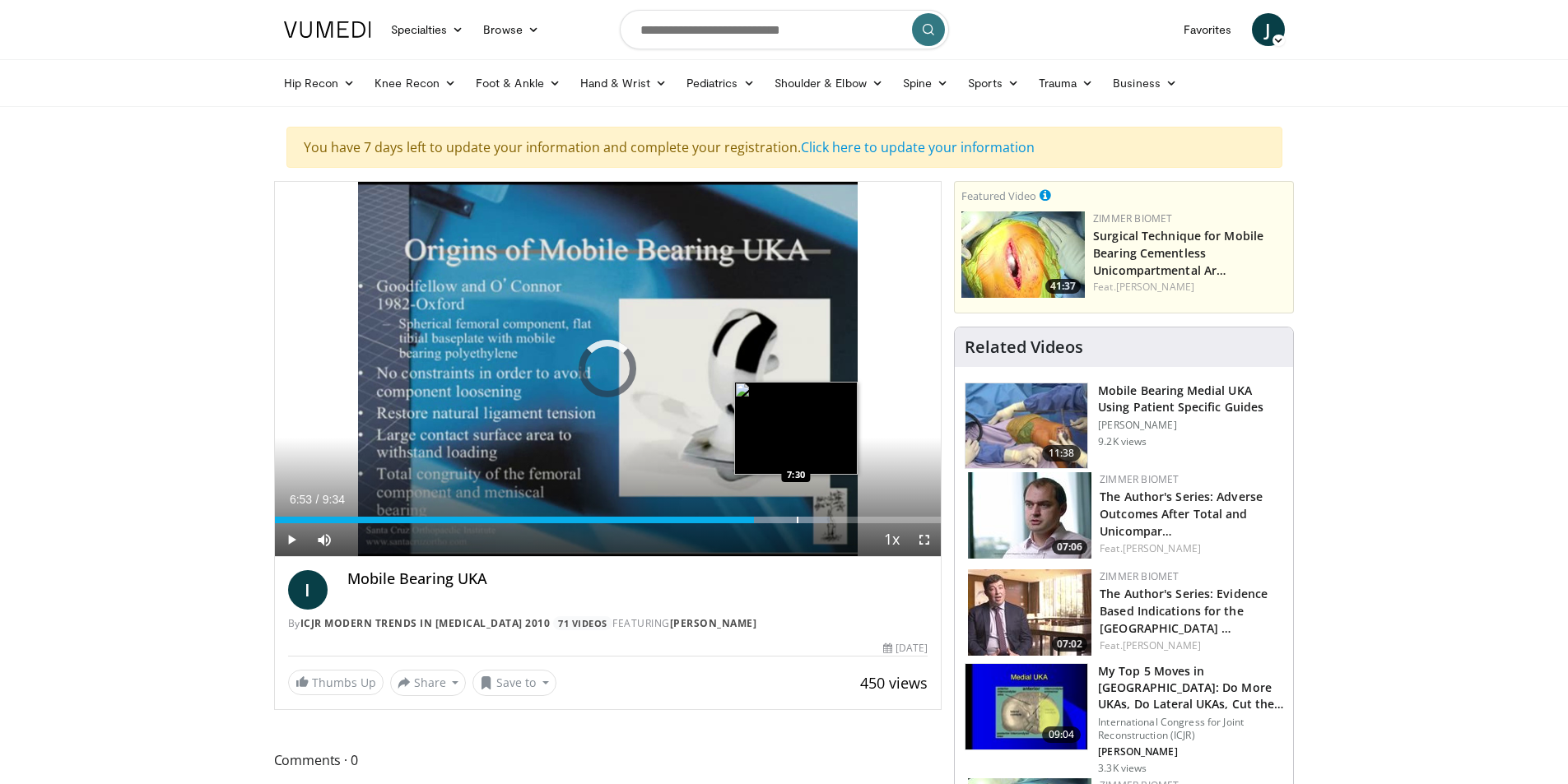
click at [796, 516] on div "Progress Bar" at bounding box center [797, 519] width 2 height 7
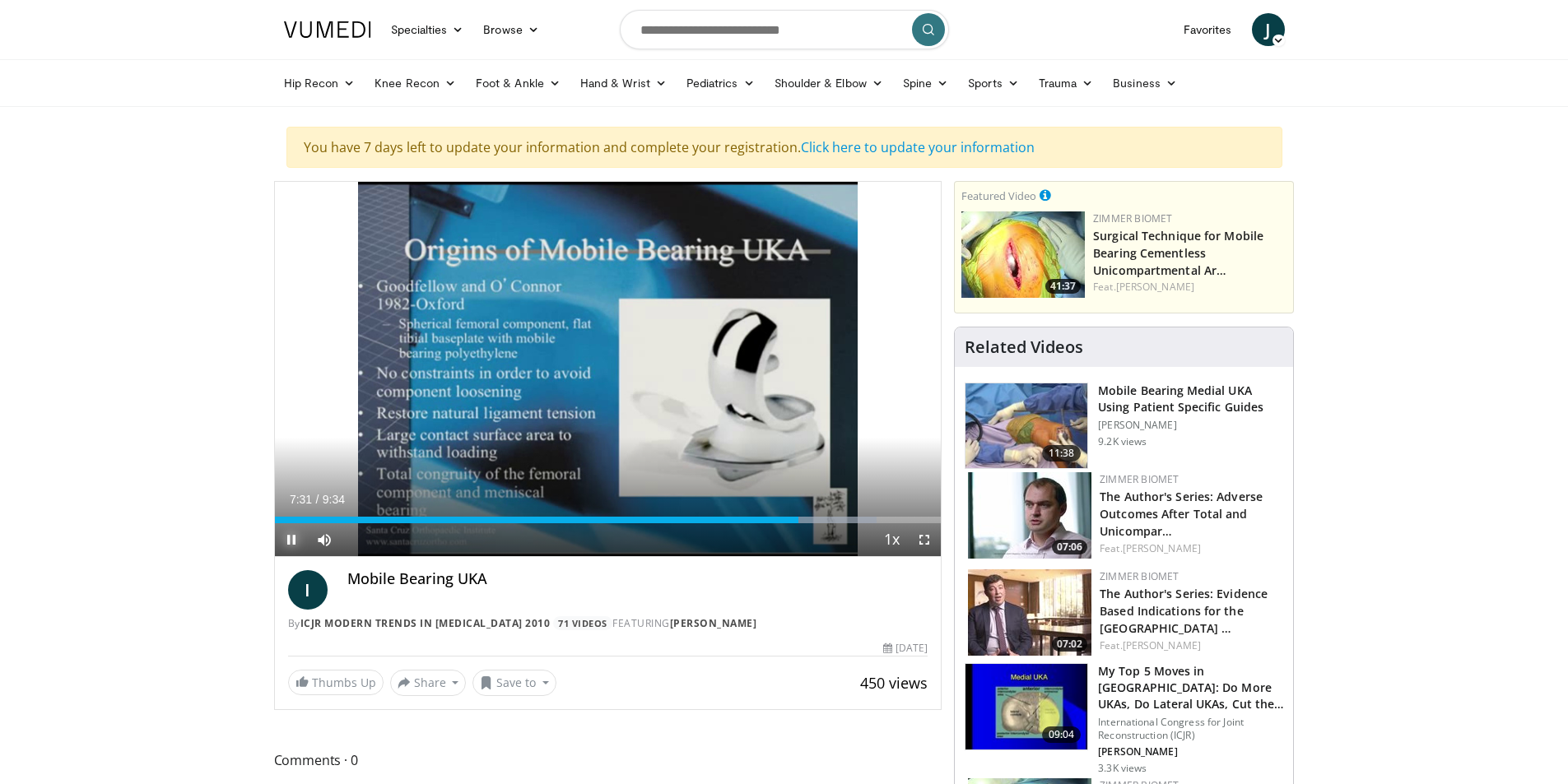
click at [294, 548] on span "Video Player" at bounding box center [291, 539] width 33 height 33
click at [300, 542] on span "Video Player" at bounding box center [291, 539] width 33 height 33
click at [839, 516] on div "Progress Bar" at bounding box center [840, 519] width 2 height 7
click at [881, 518] on div "Loaded : 90.29% 8:06 8:38" at bounding box center [608, 519] width 666 height 7
click at [292, 552] on span "Video Player" at bounding box center [291, 539] width 33 height 33
